Goal: Task Accomplishment & Management: Manage account settings

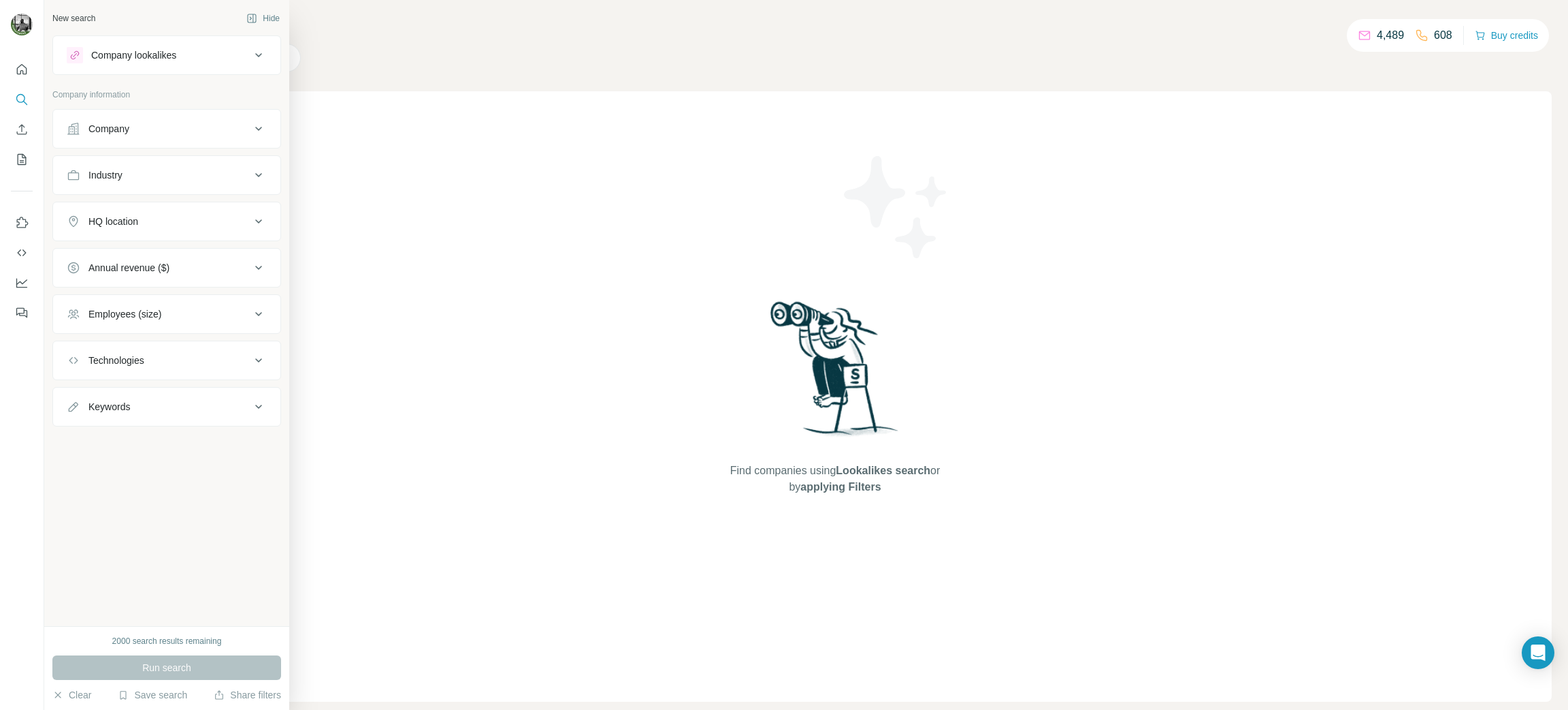
click at [256, 174] on icon at bounding box center [259, 175] width 7 height 4
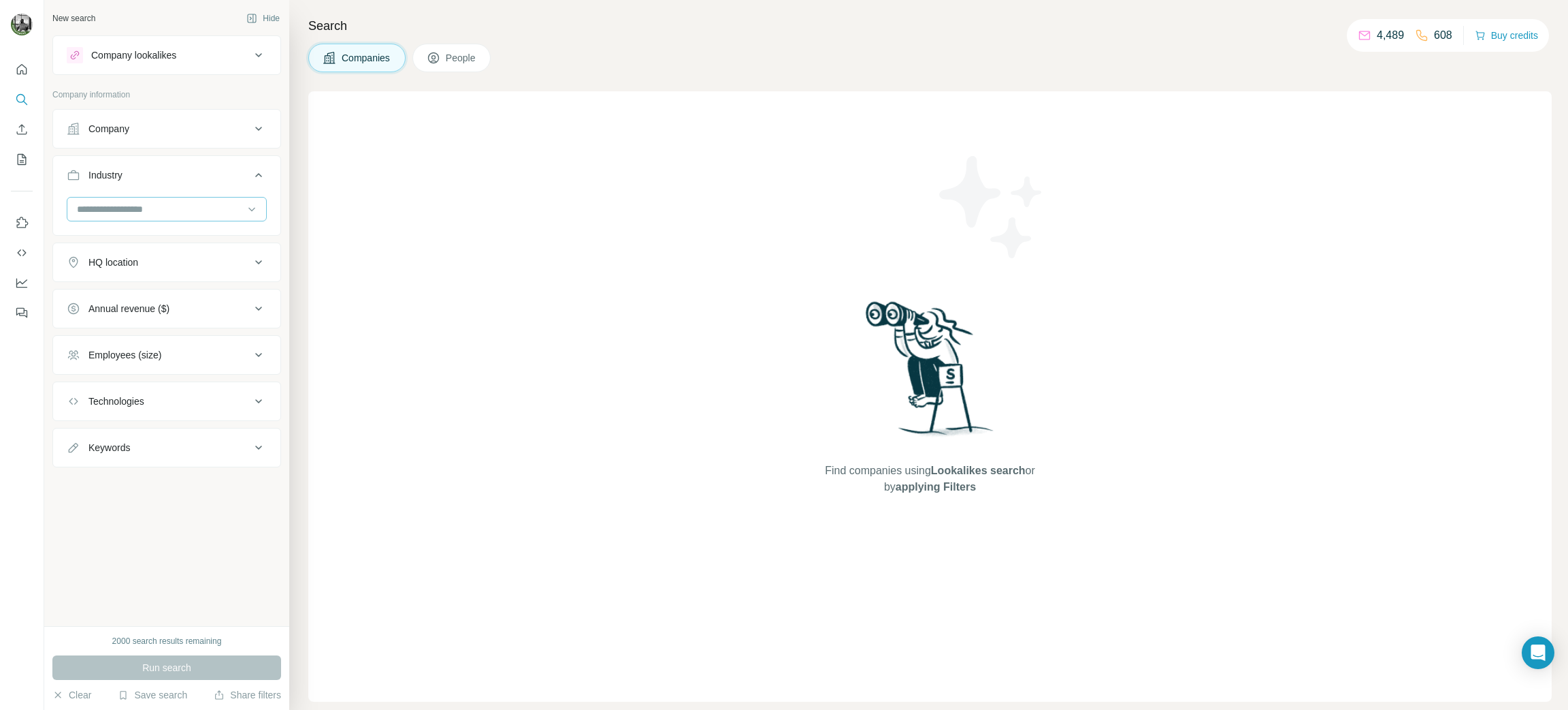
click at [212, 207] on input at bounding box center [159, 208] width 168 height 15
click at [421, 208] on div "Find companies using Lookalikes search or by applying Filters" at bounding box center [930, 396] width 1244 height 610
click at [260, 120] on icon at bounding box center [258, 128] width 16 height 16
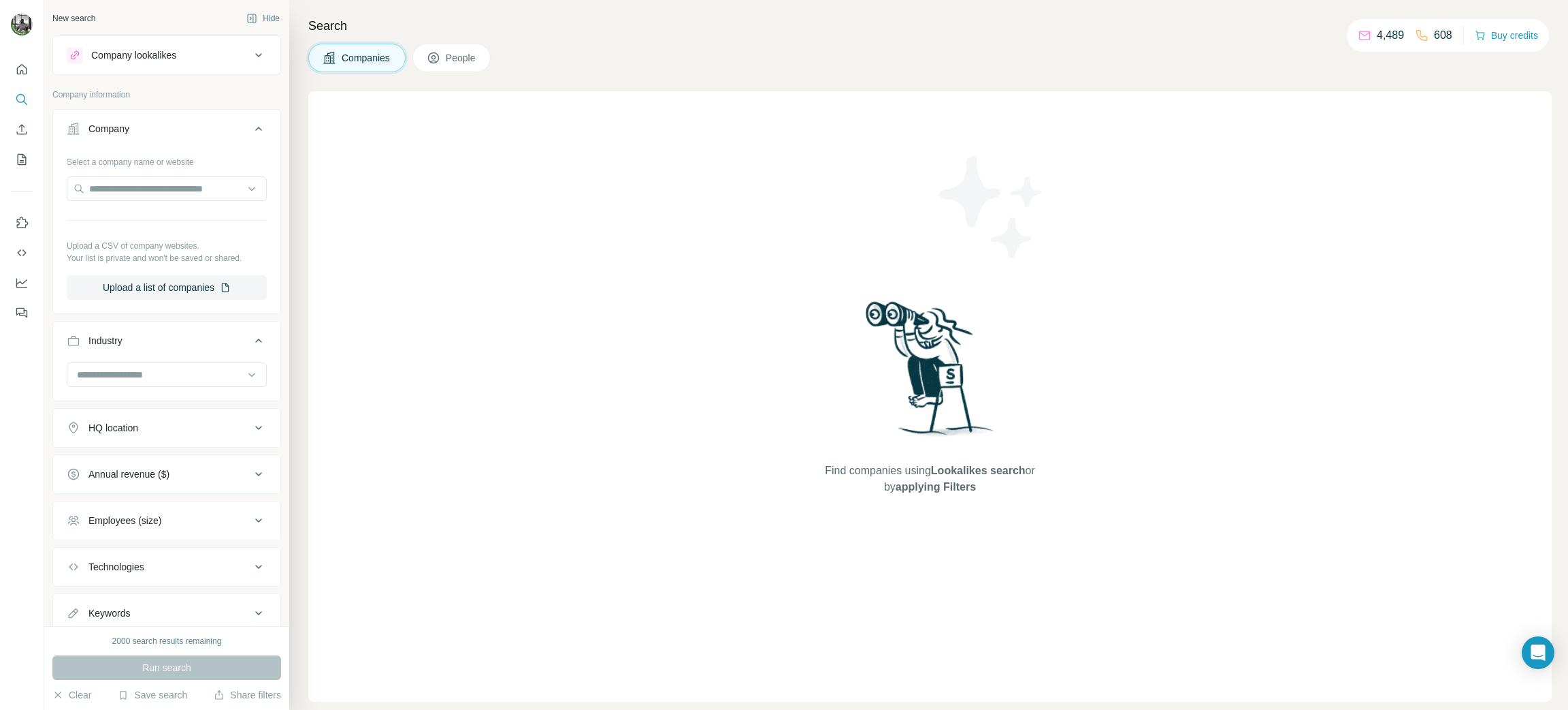
click at [260, 122] on button "Company" at bounding box center [167, 131] width 227 height 38
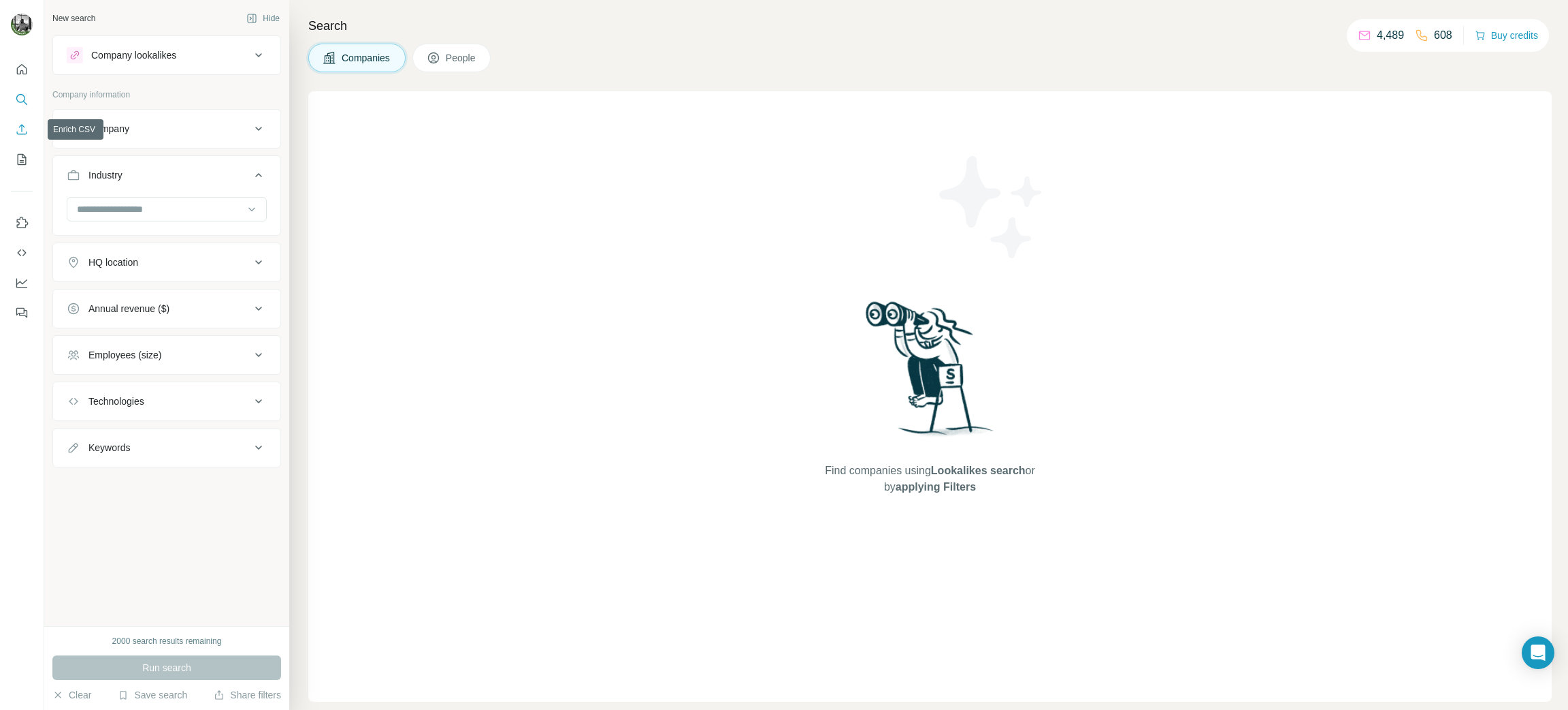
click at [28, 125] on icon "Enrich CSV" at bounding box center [21, 129] width 13 height 13
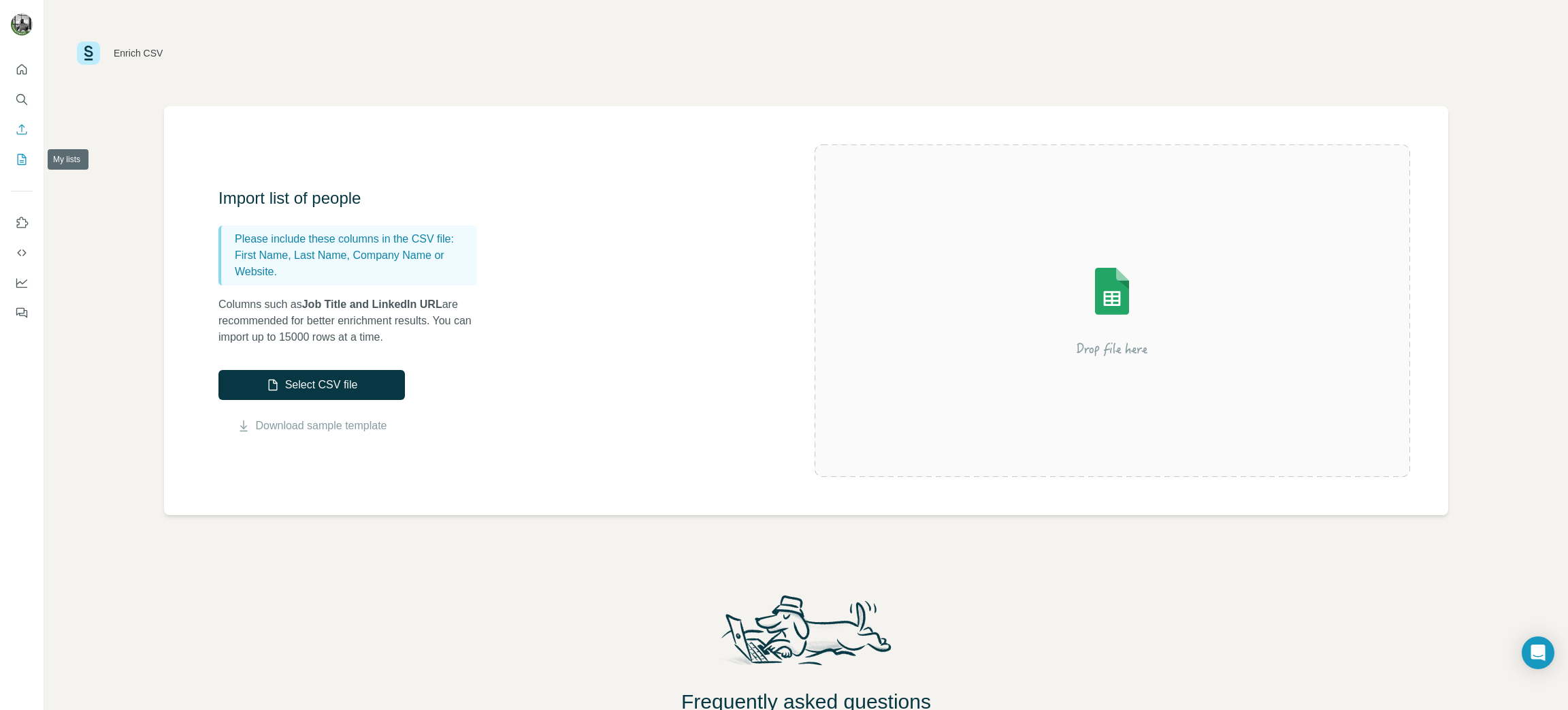
click at [16, 163] on icon "My lists" at bounding box center [21, 159] width 13 height 13
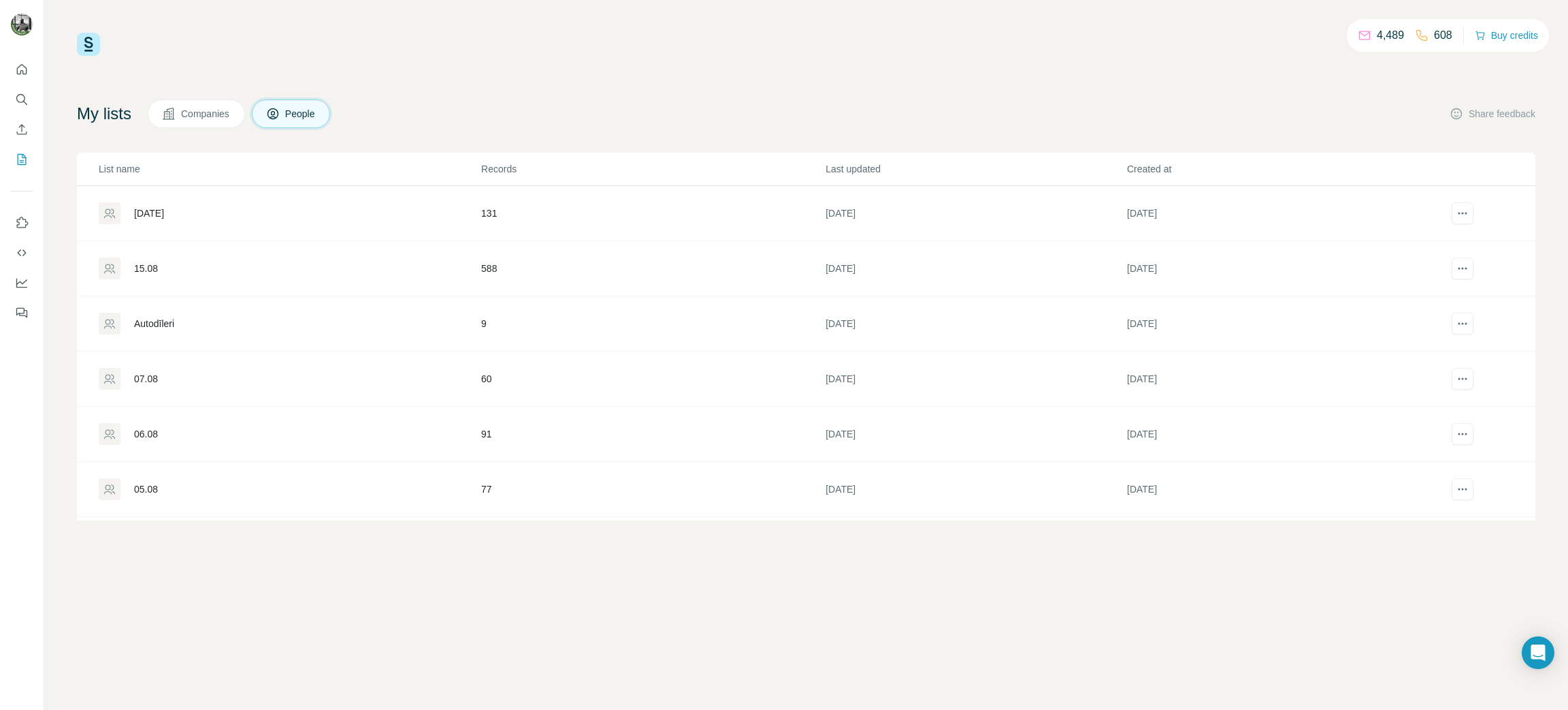
scroll to position [439, 0]
click at [158, 324] on div "[DATE]" at bounding box center [150, 326] width 30 height 13
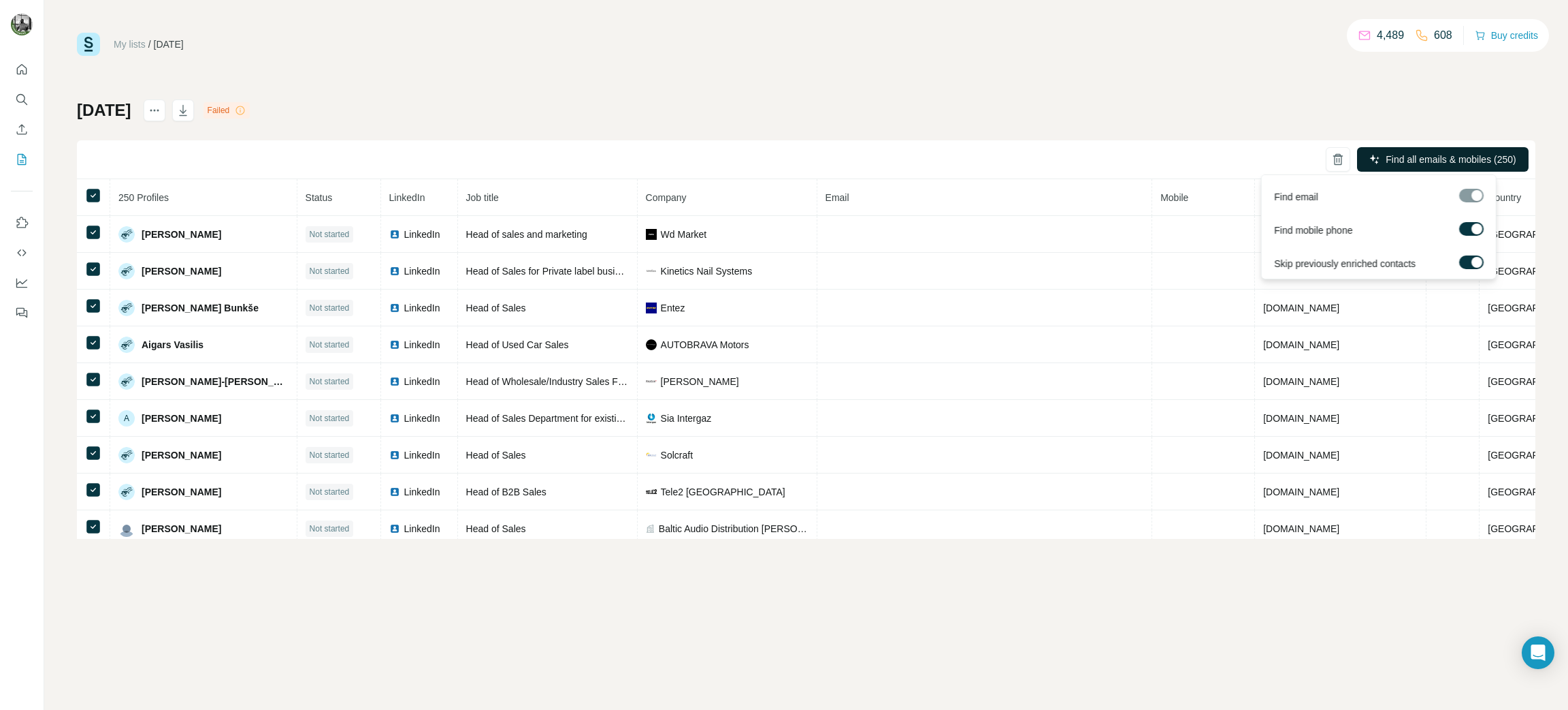
click at [1446, 153] on span "Find all emails & mobiles (250)" at bounding box center [1450, 159] width 130 height 13
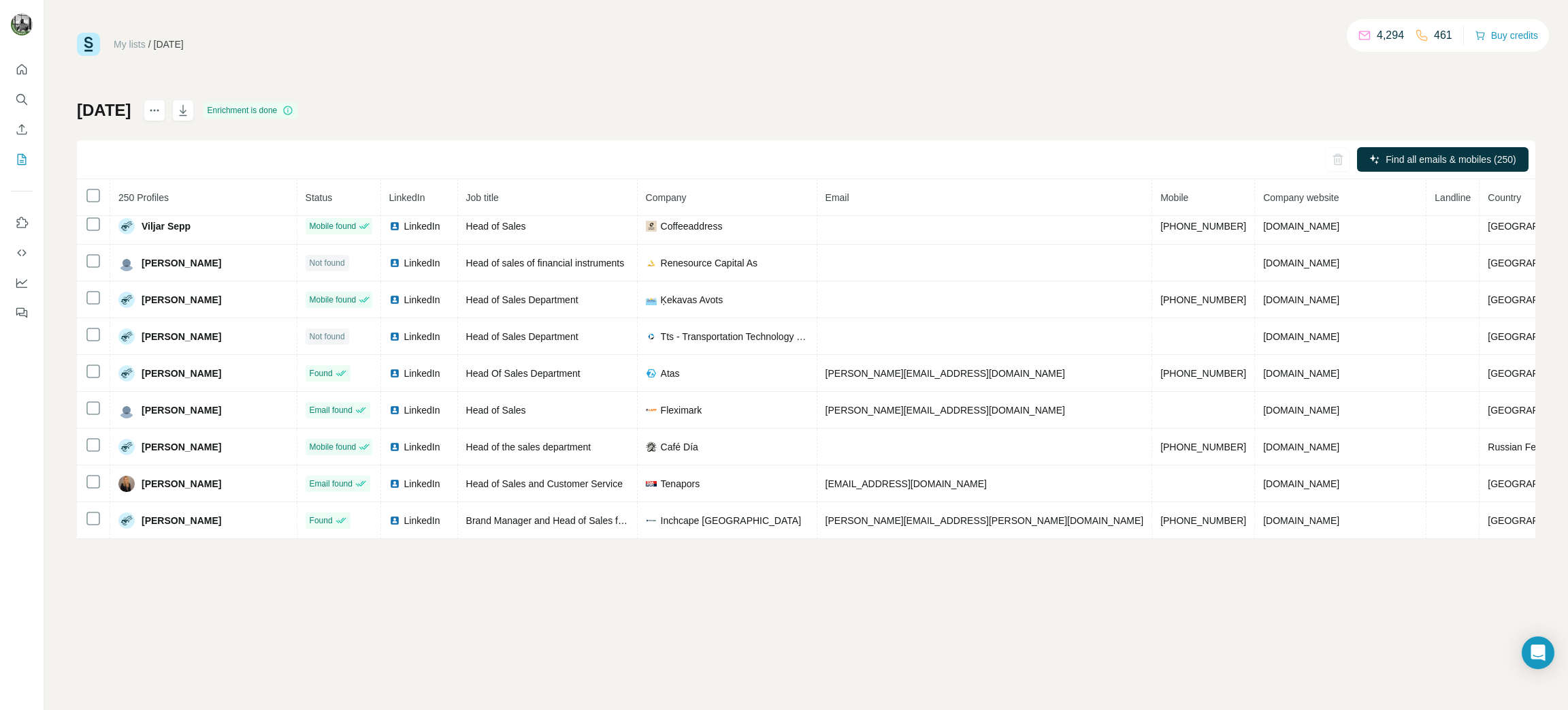
scroll to position [7986, 0]
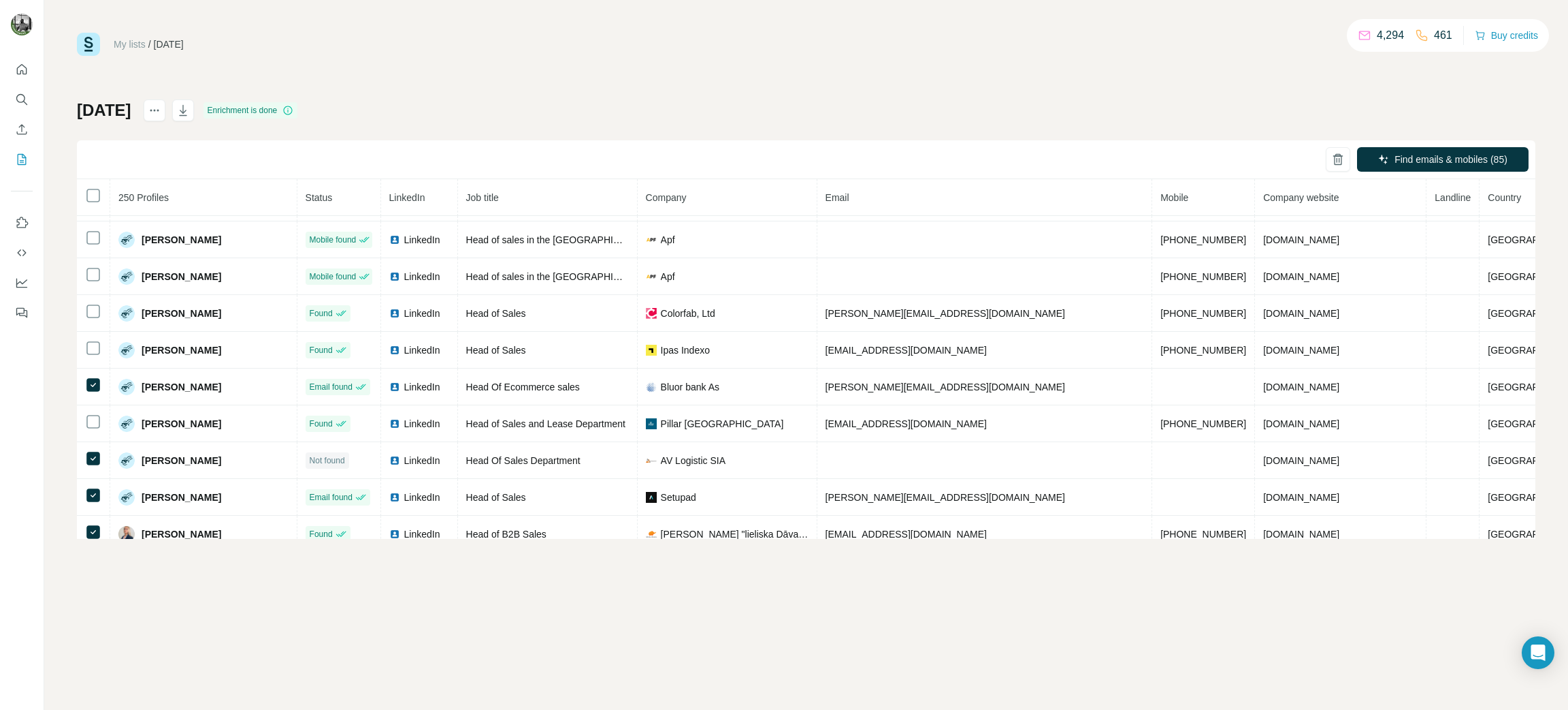
scroll to position [1960, 0]
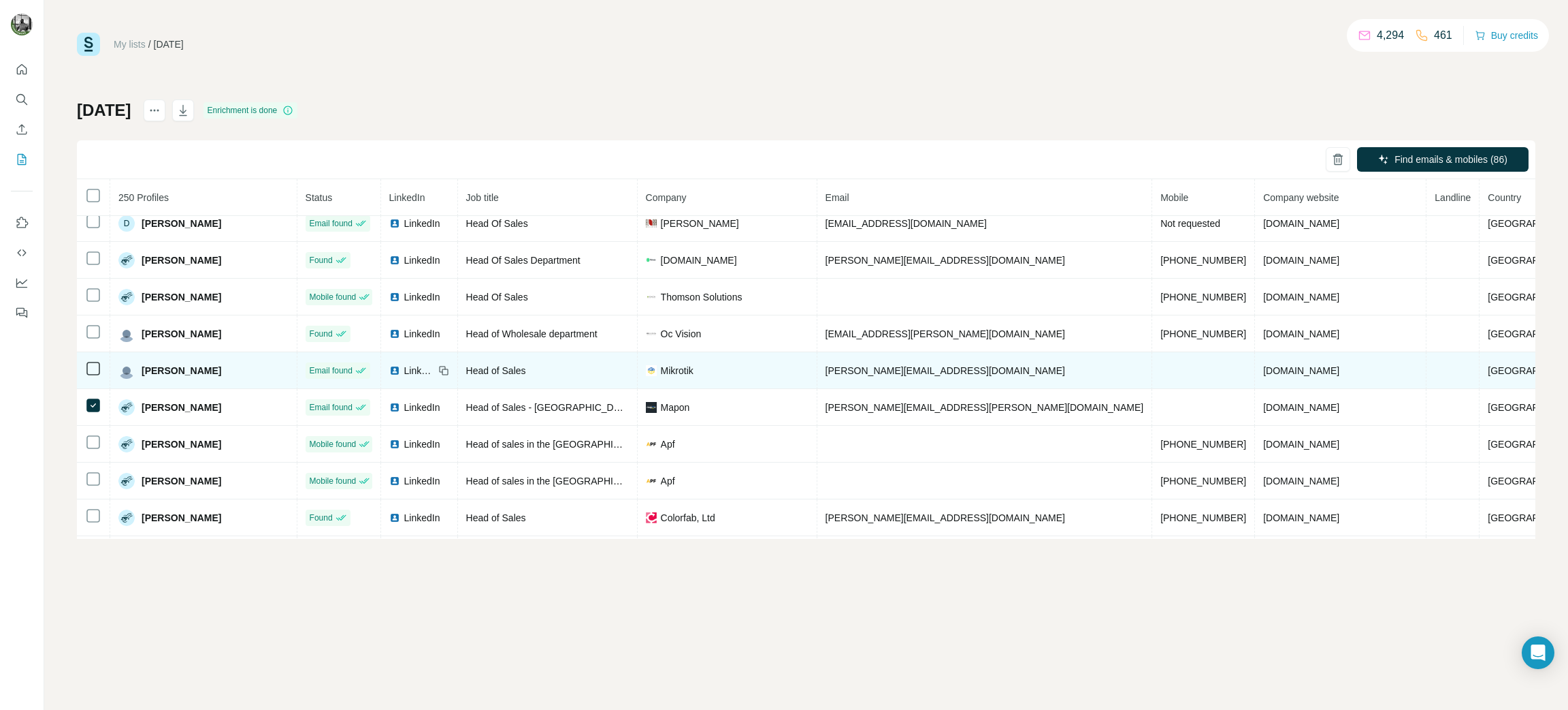
click at [97, 377] on icon at bounding box center [93, 368] width 16 height 16
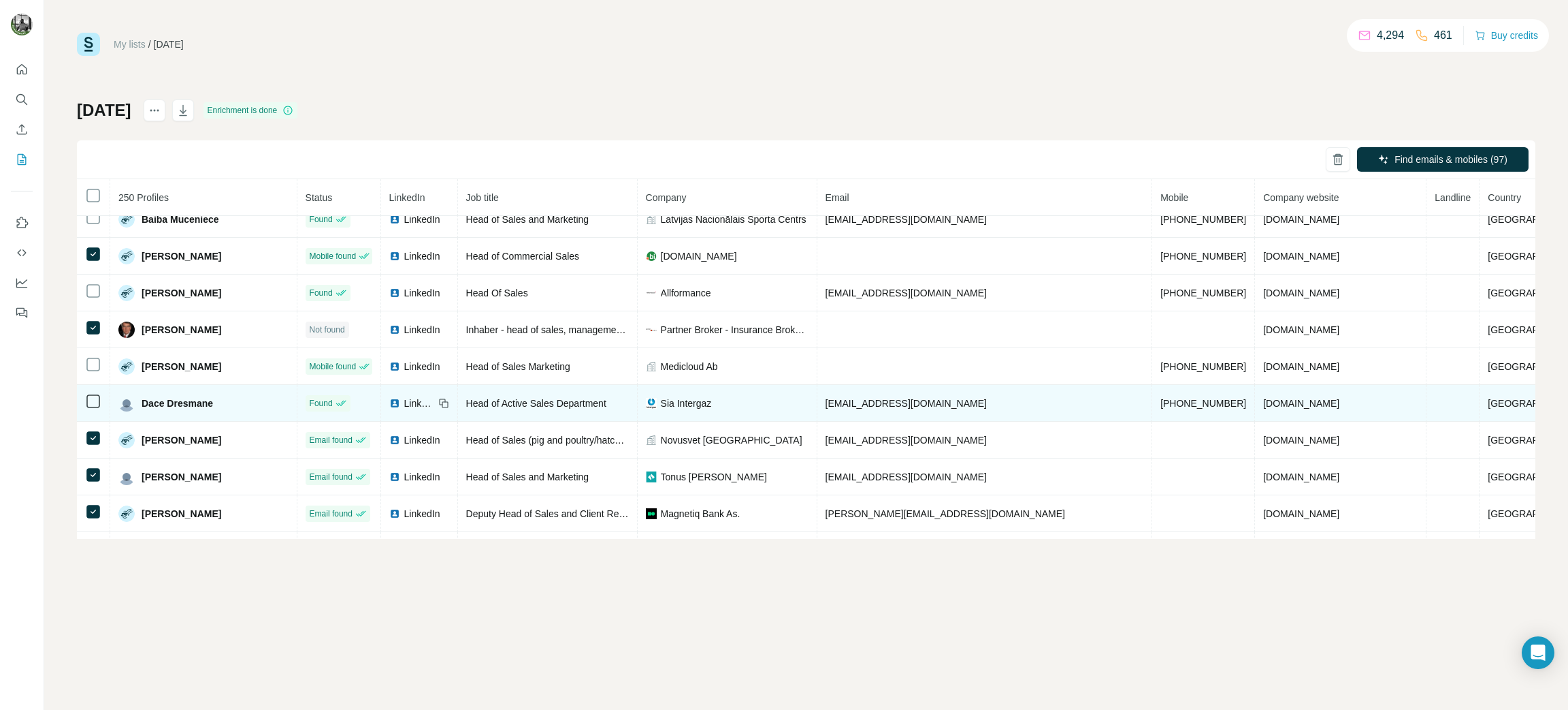
scroll to position [1245, 0]
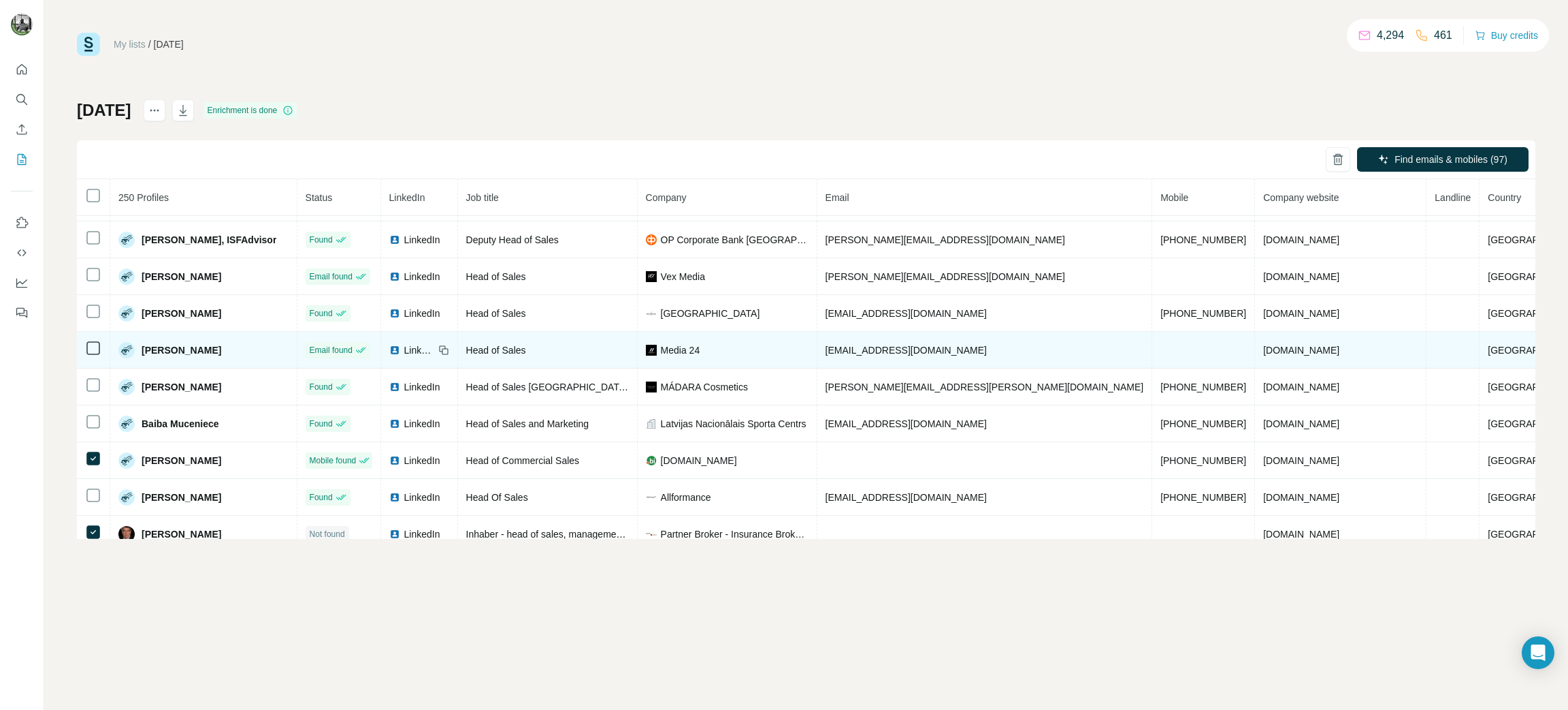
click at [91, 393] on icon at bounding box center [93, 385] width 16 height 16
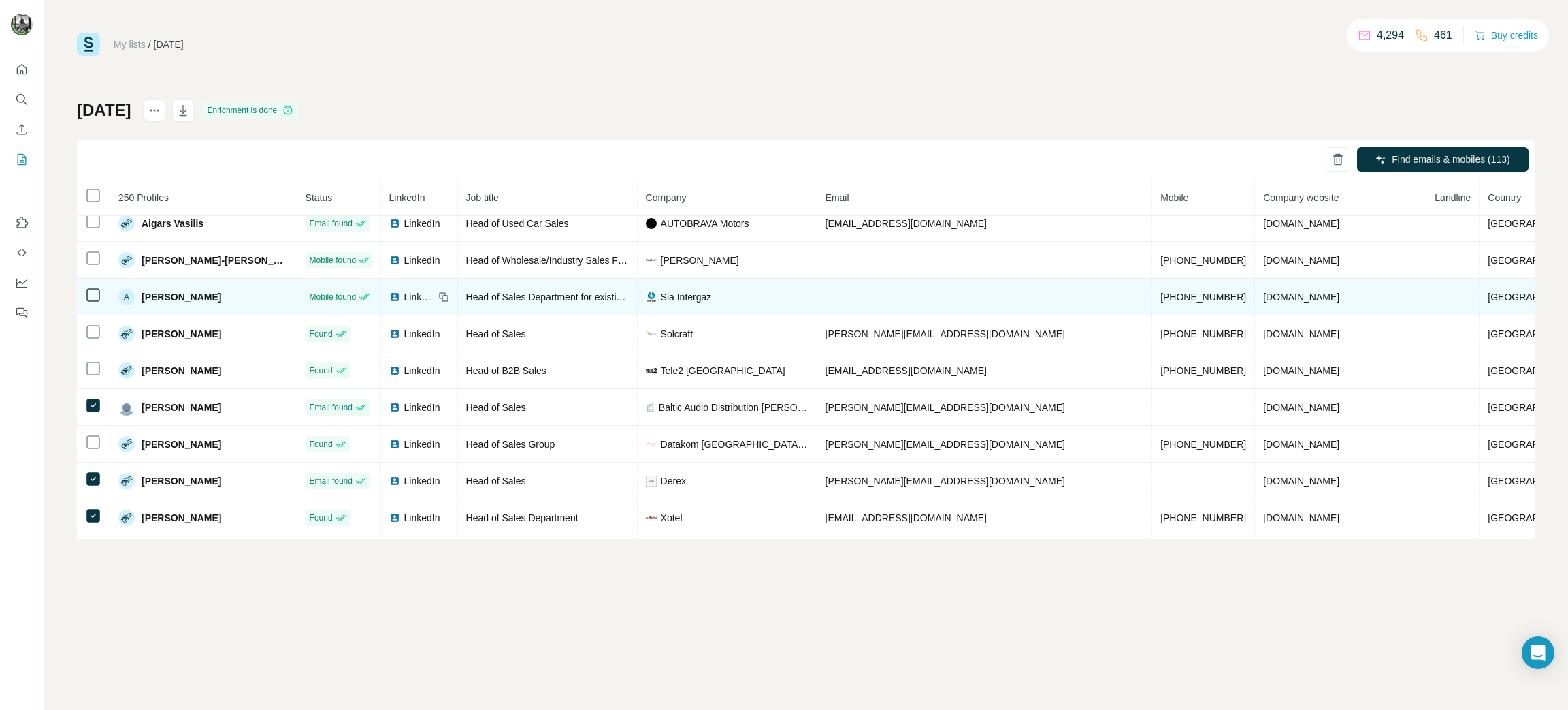
scroll to position [0, 0]
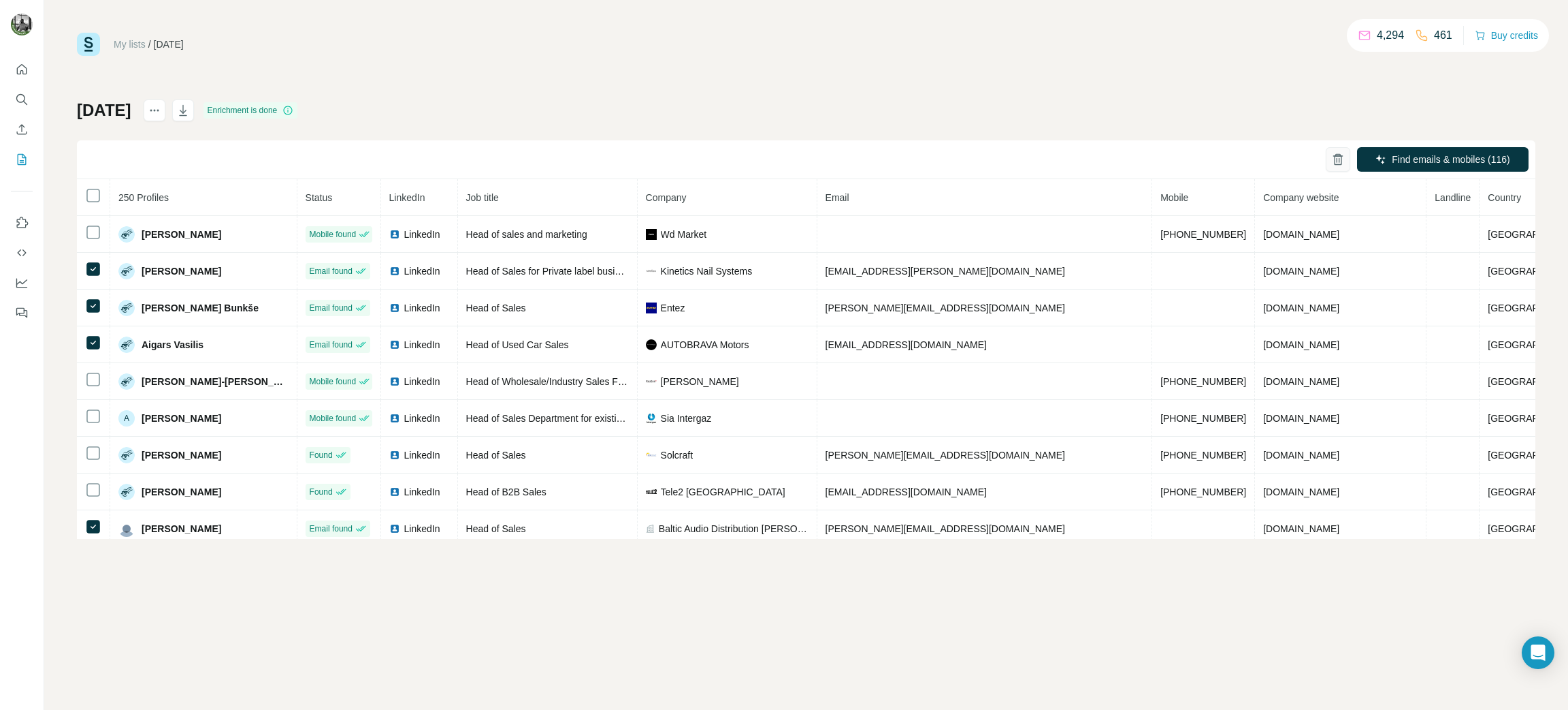
click at [1336, 157] on icon "button" at bounding box center [1337, 159] width 13 height 13
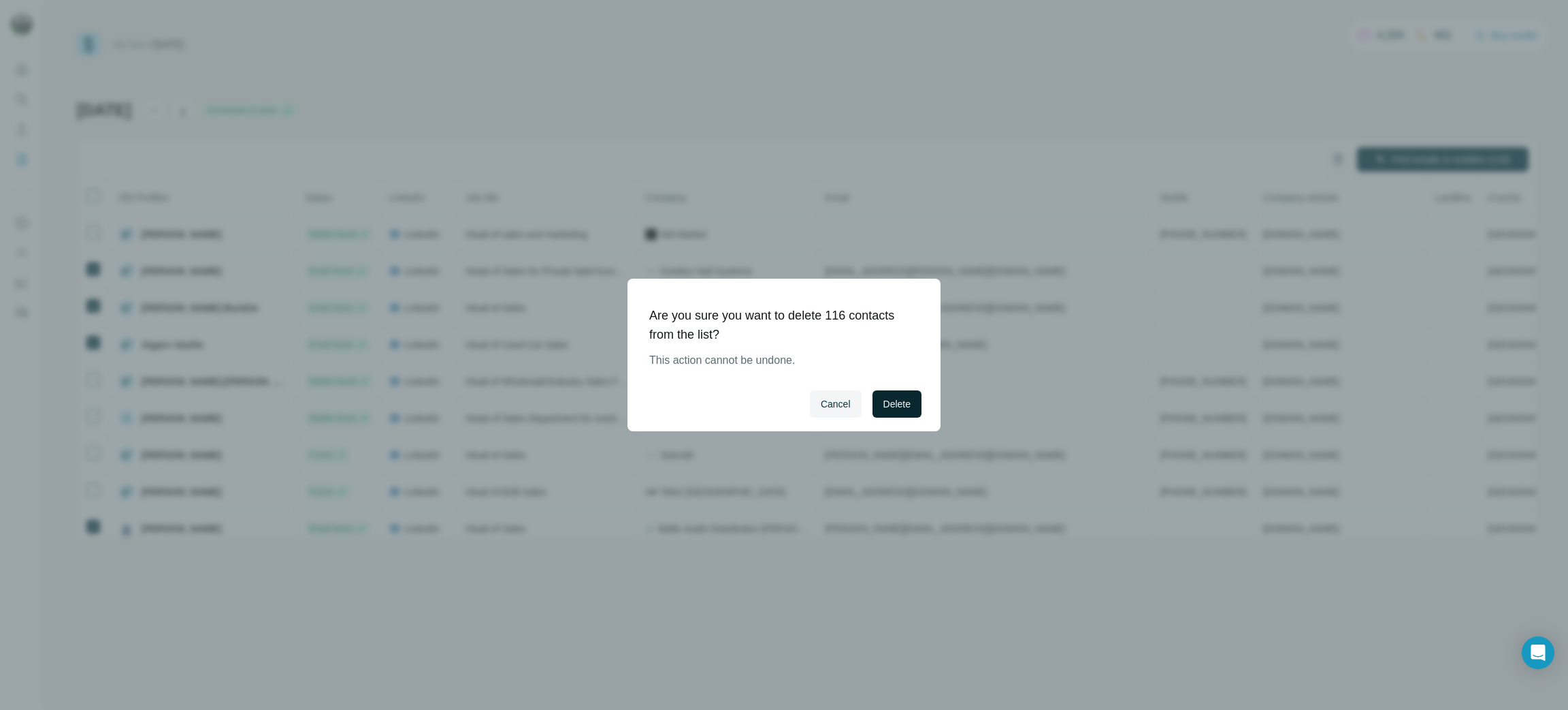
click at [892, 404] on span "Delete" at bounding box center [897, 404] width 28 height 13
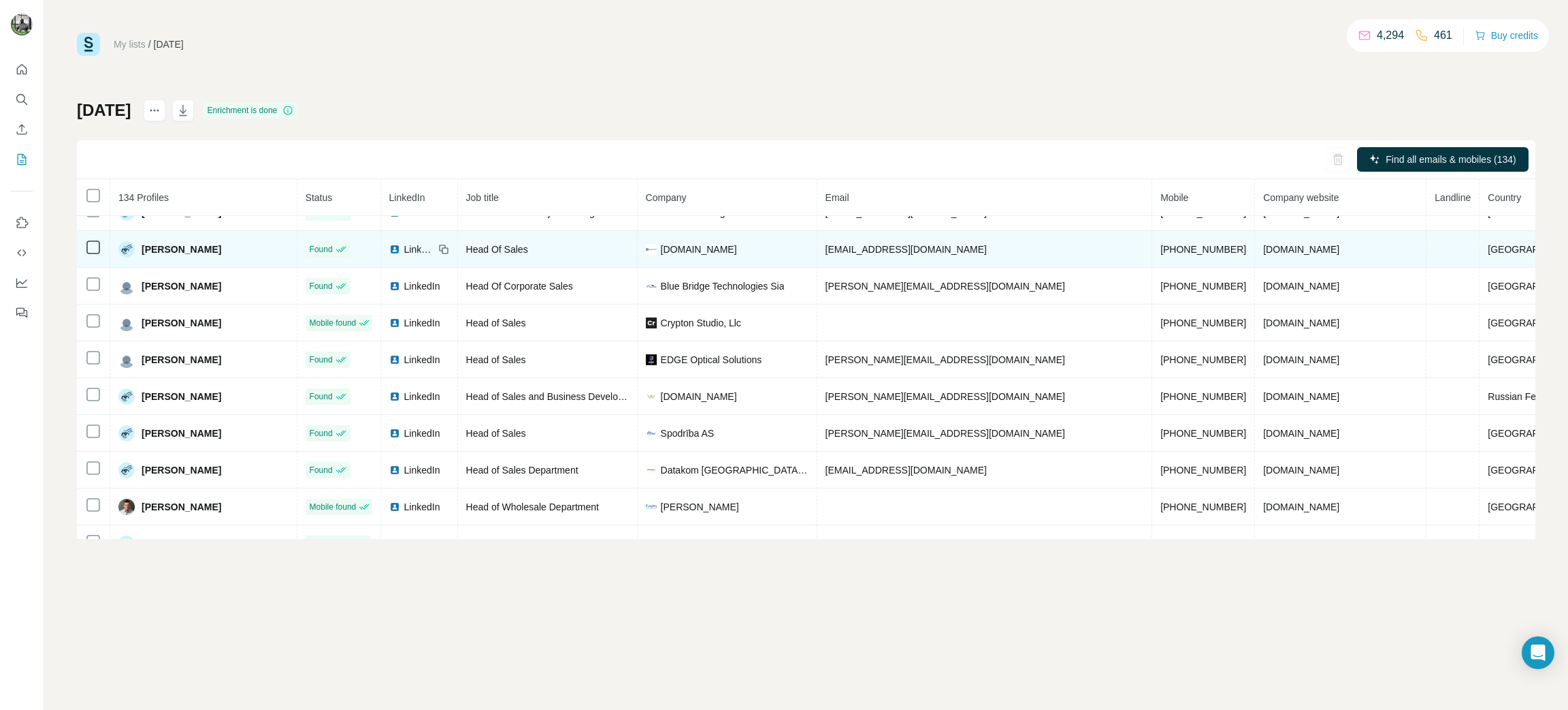
scroll to position [3936, 0]
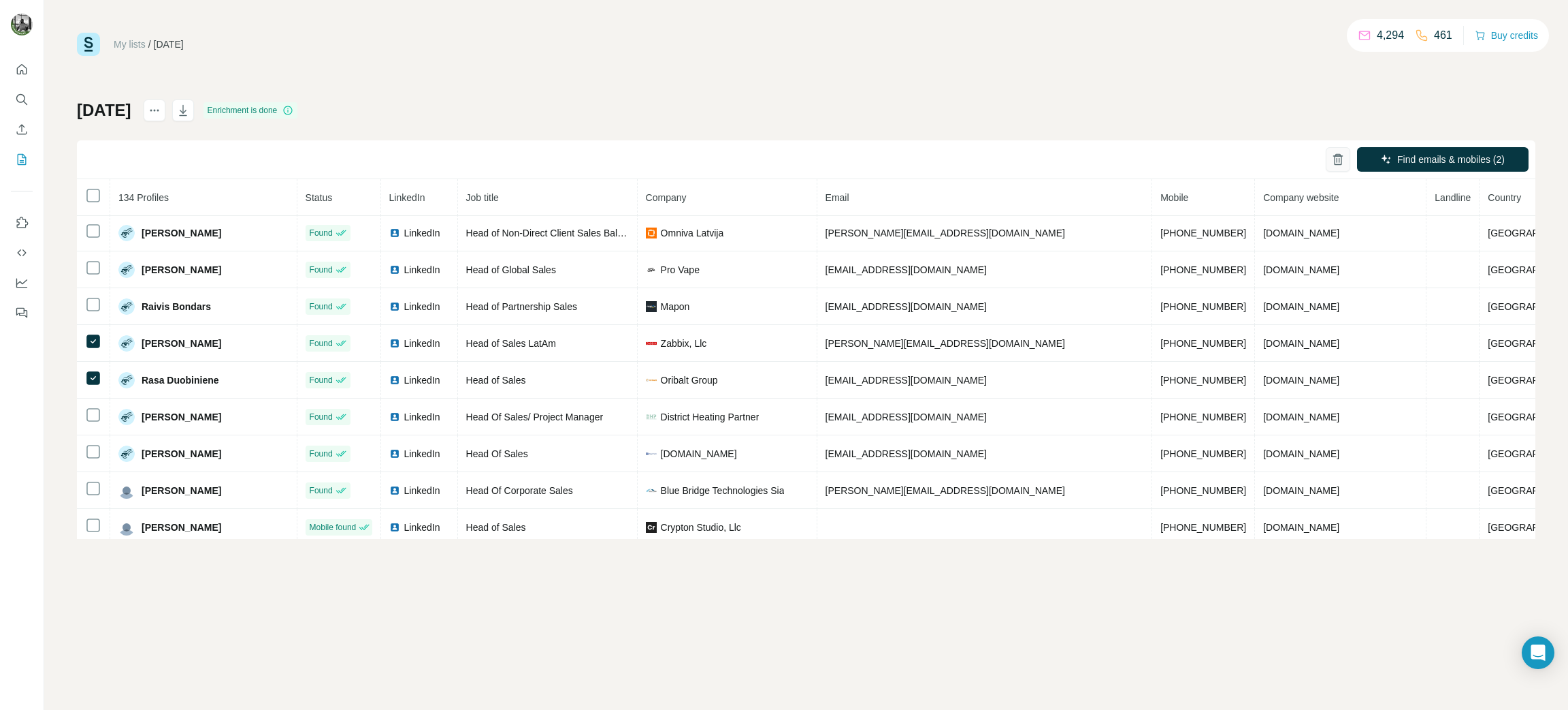
click at [1338, 155] on icon "button" at bounding box center [1338, 155] width 5 height 3
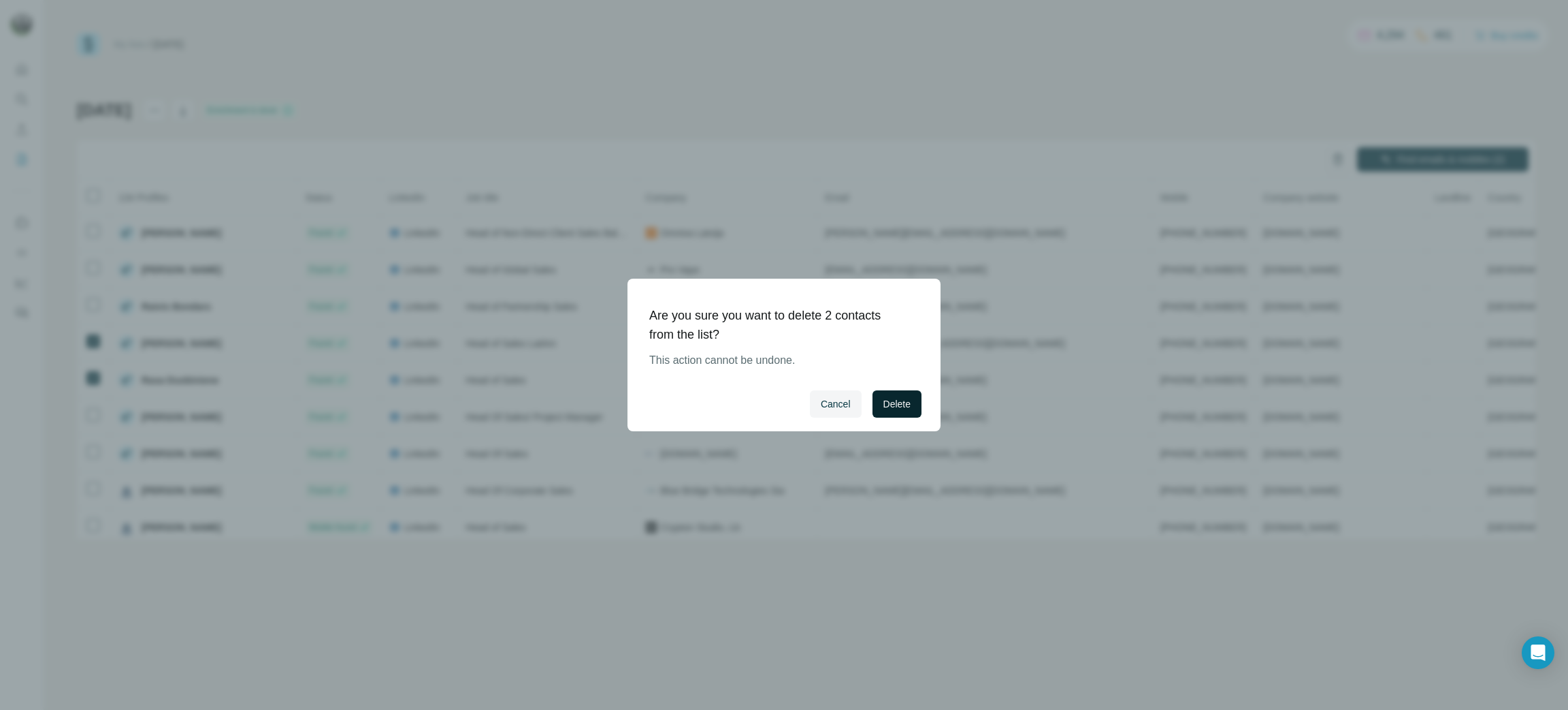
click at [899, 404] on span "Delete" at bounding box center [897, 404] width 28 height 13
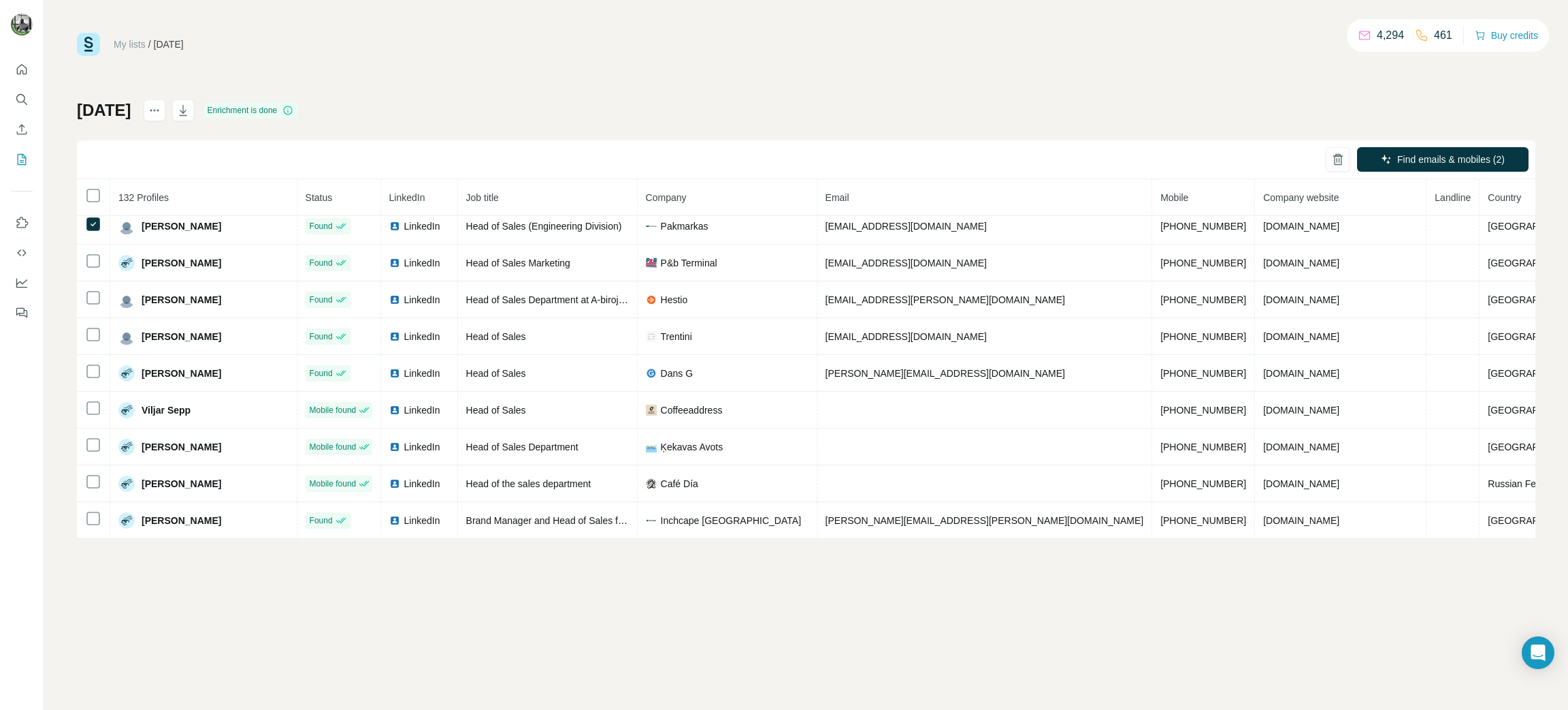
scroll to position [4280, 0]
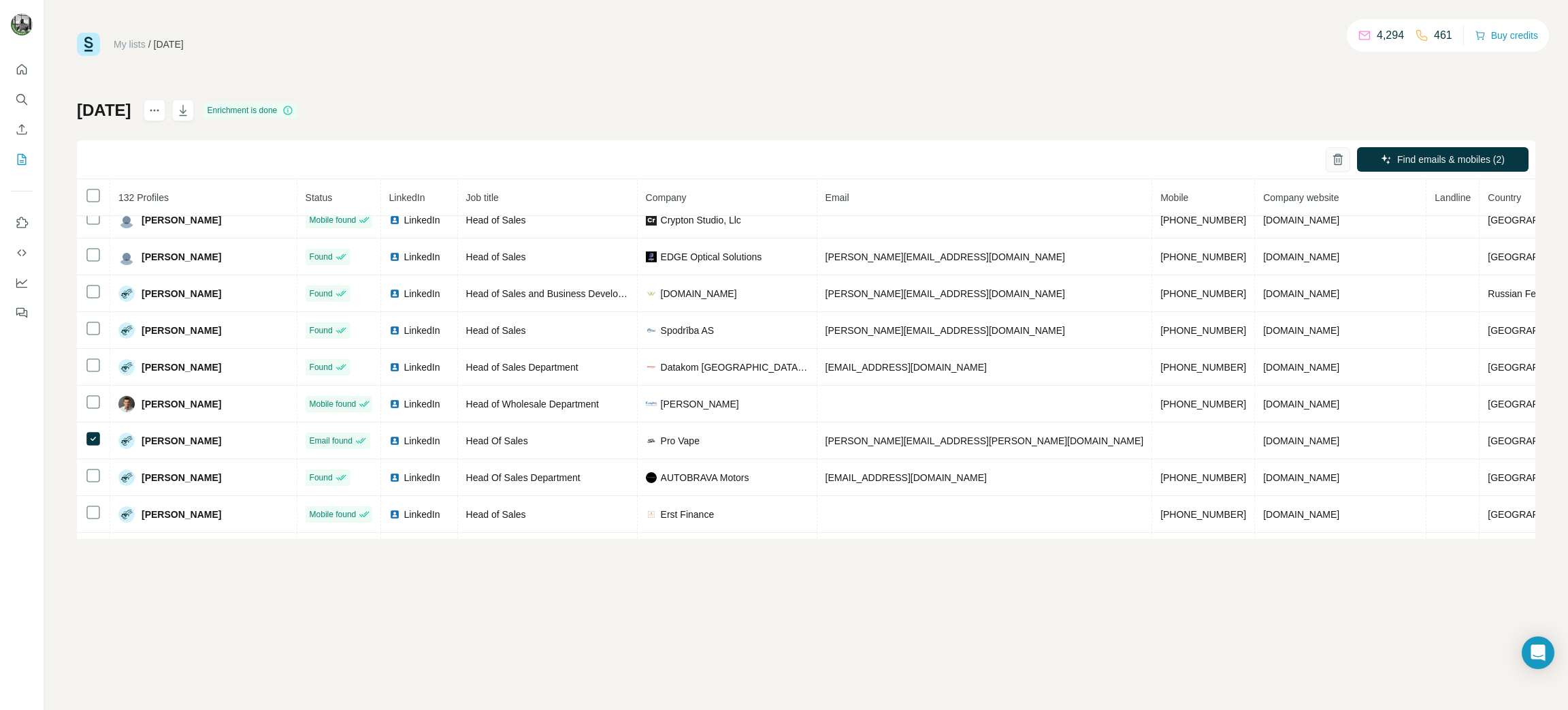
click at [1334, 158] on icon "button" at bounding box center [1337, 159] width 7 height 10
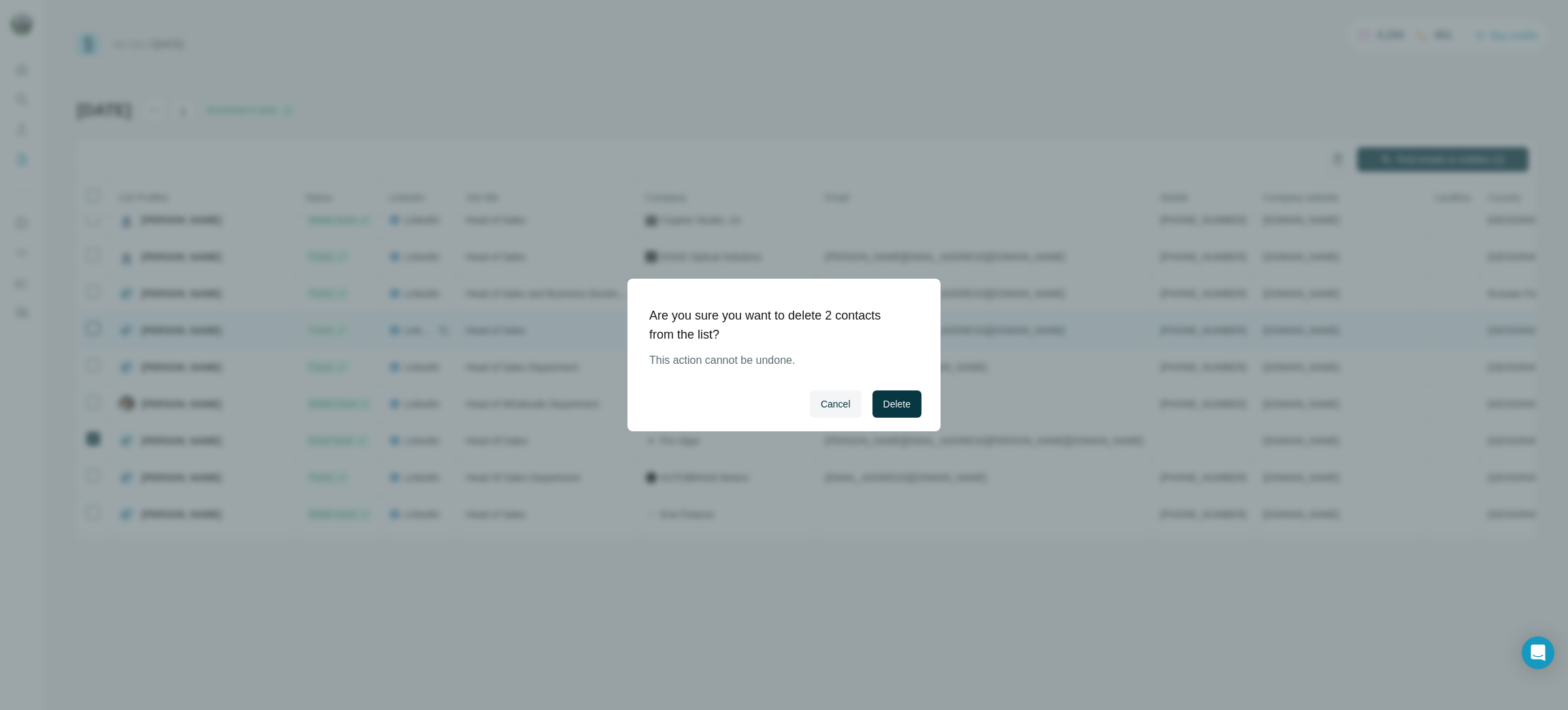
click at [905, 404] on span "Delete" at bounding box center [897, 404] width 28 height 13
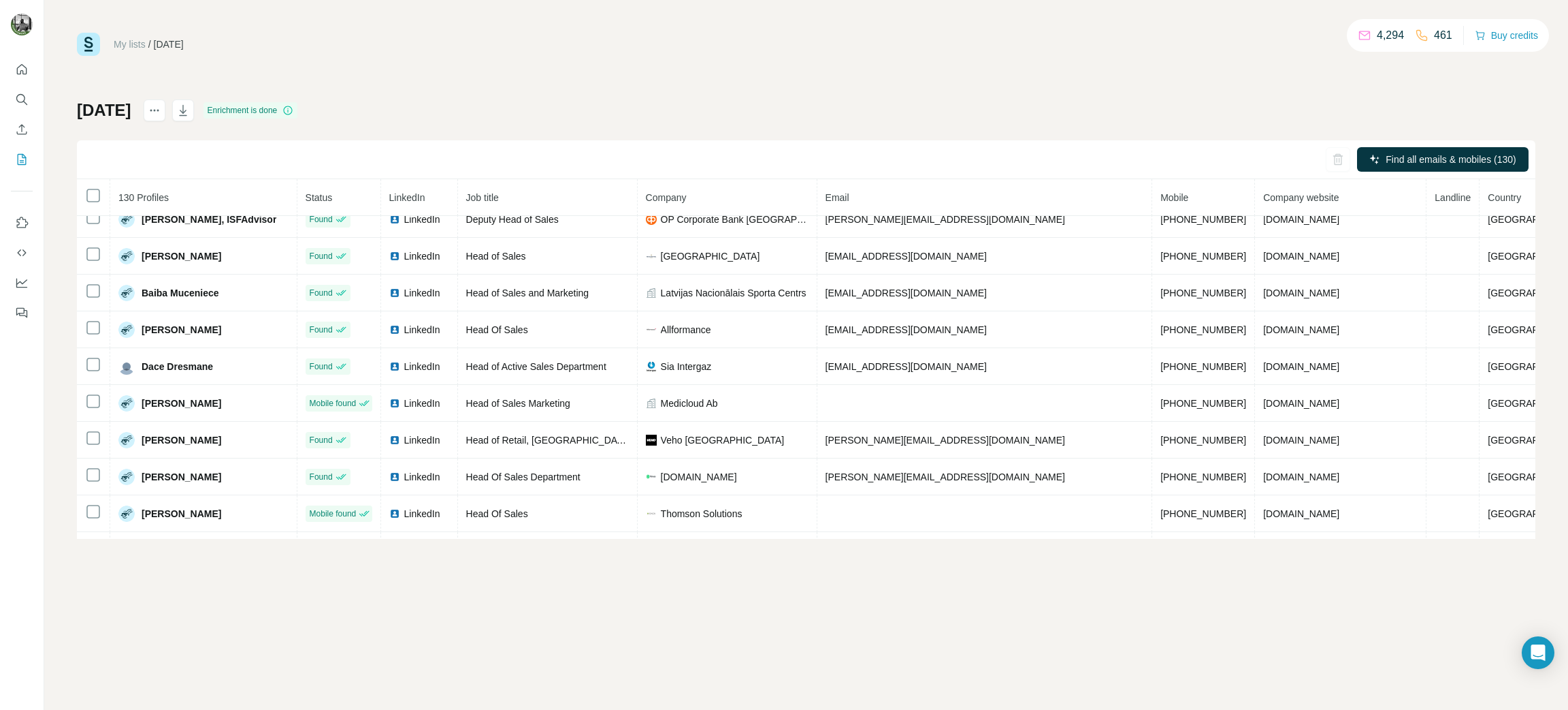
scroll to position [0, 0]
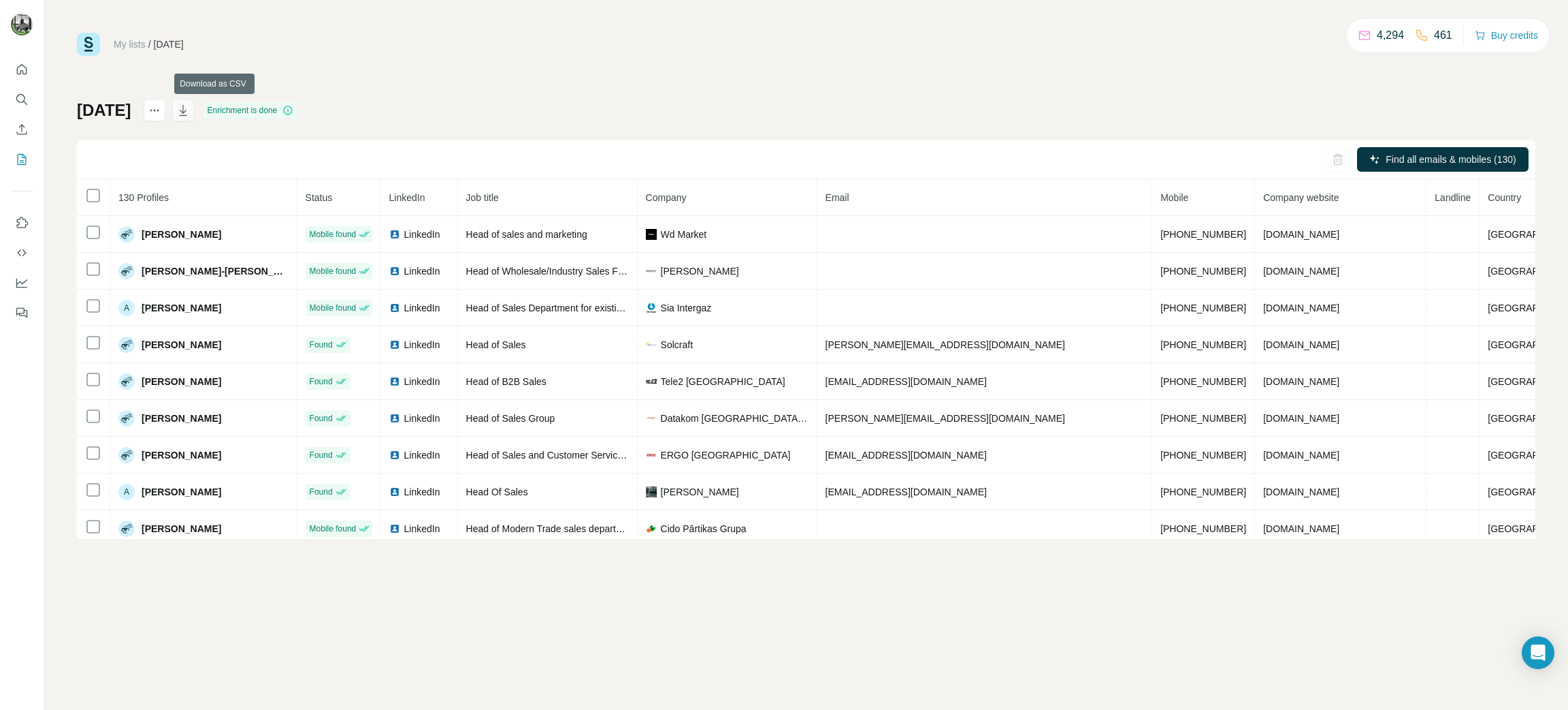
click at [190, 109] on icon "button" at bounding box center [183, 110] width 13 height 13
